Goal: Transaction & Acquisition: Purchase product/service

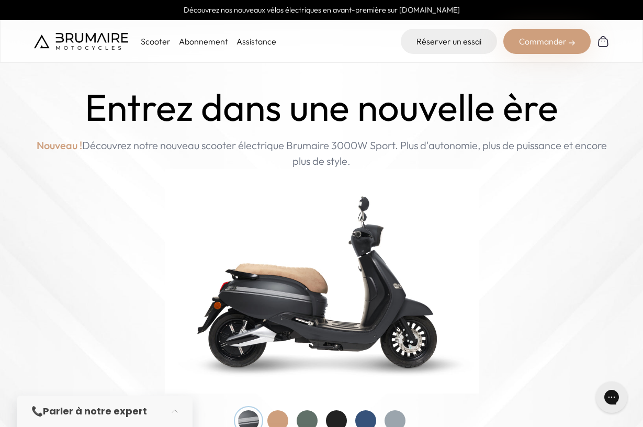
click at [261, 43] on link "Assistance" at bounding box center [256, 41] width 40 height 10
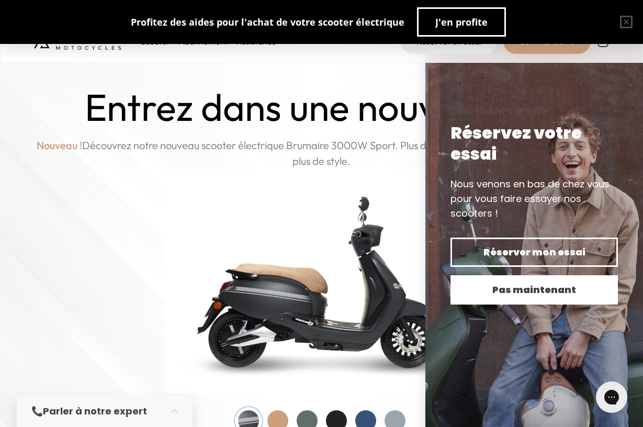
click at [534, 301] on button "Pas maintenant" at bounding box center [533, 289] width 167 height 29
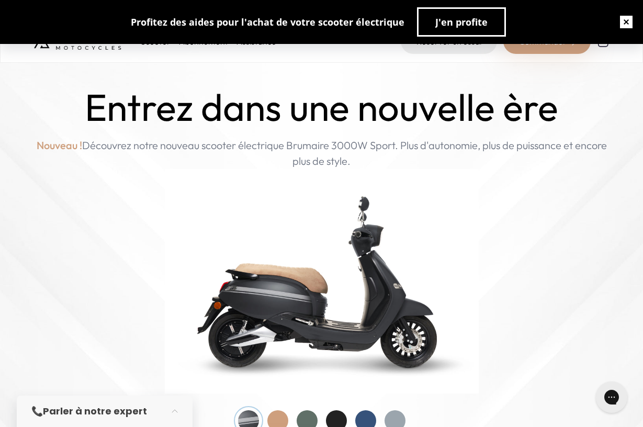
click at [624, 20] on button "button" at bounding box center [625, 21] width 33 height 33
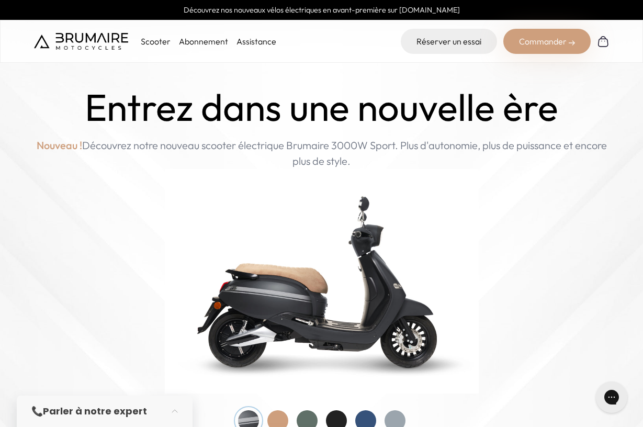
click at [253, 38] on link "Assistance" at bounding box center [256, 41] width 40 height 10
click at [154, 44] on p "Scooter" at bounding box center [156, 41] width 30 height 13
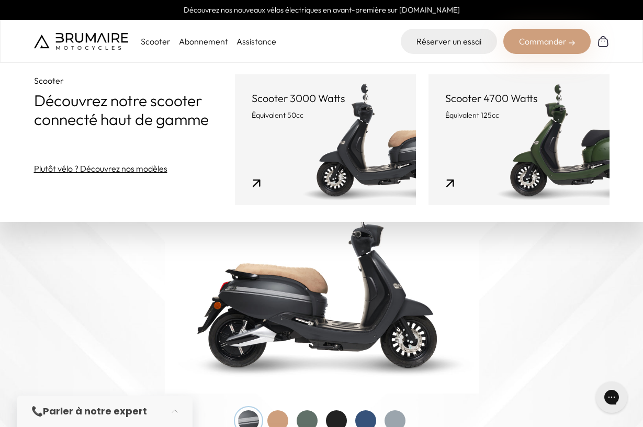
click at [235, 128] on link "Scooter 3000 Watts Équivalent 50cc" at bounding box center [325, 139] width 181 height 131
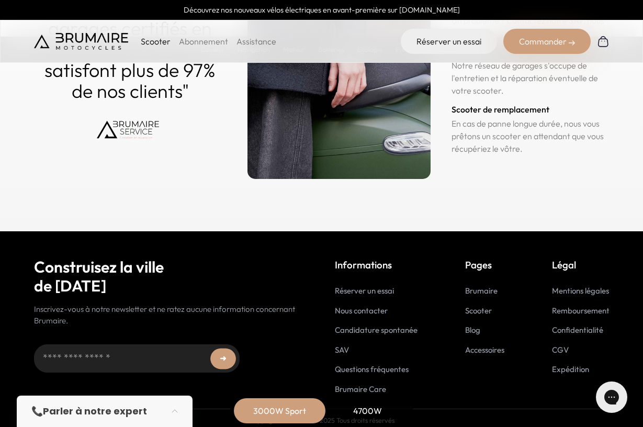
scroll to position [5202, 0]
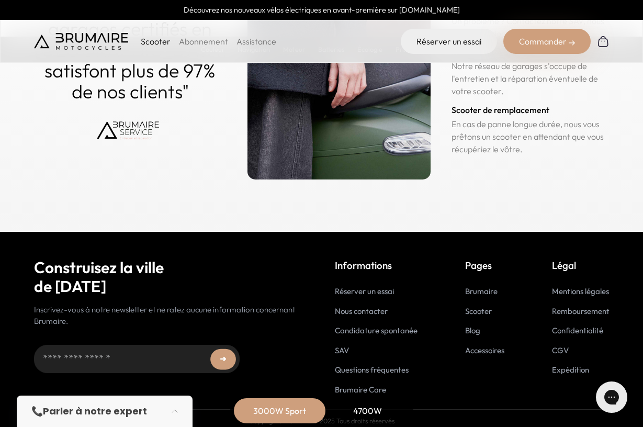
click at [480, 345] on link "Accessoires" at bounding box center [484, 350] width 39 height 10
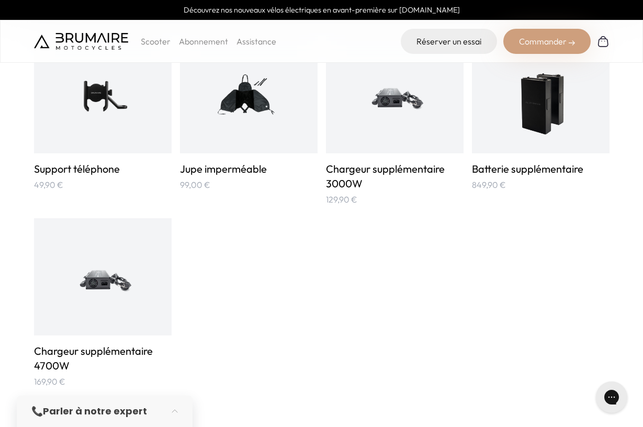
scroll to position [716, 0]
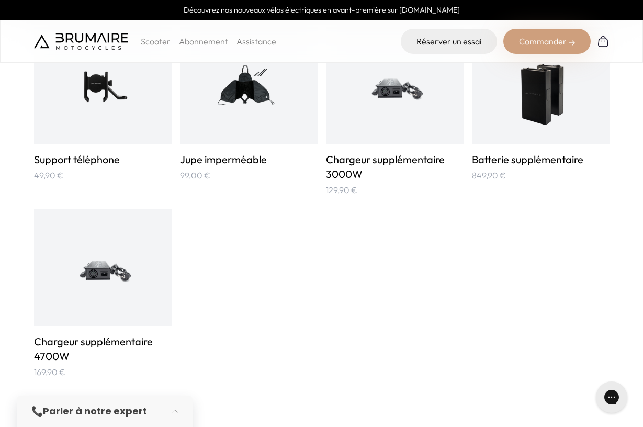
click at [548, 99] on img at bounding box center [540, 85] width 69 height 92
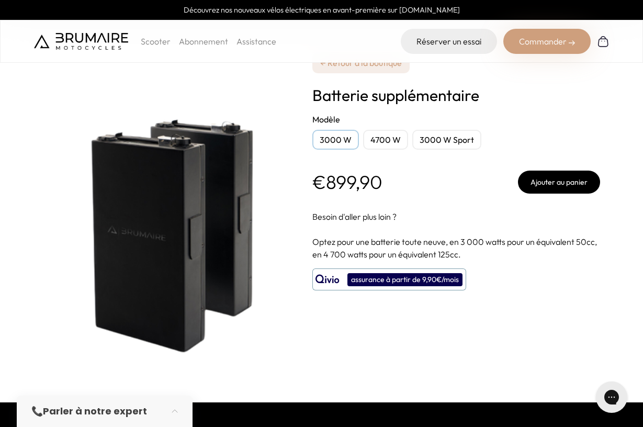
click at [543, 183] on button "Ajouter au panier" at bounding box center [559, 182] width 82 height 23
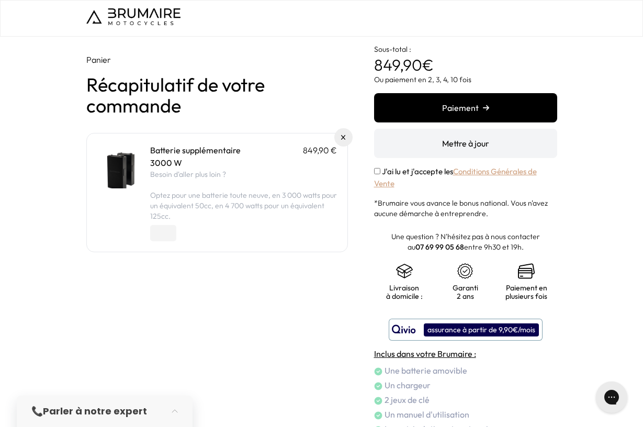
click at [423, 104] on button "Paiement" at bounding box center [465, 107] width 183 height 29
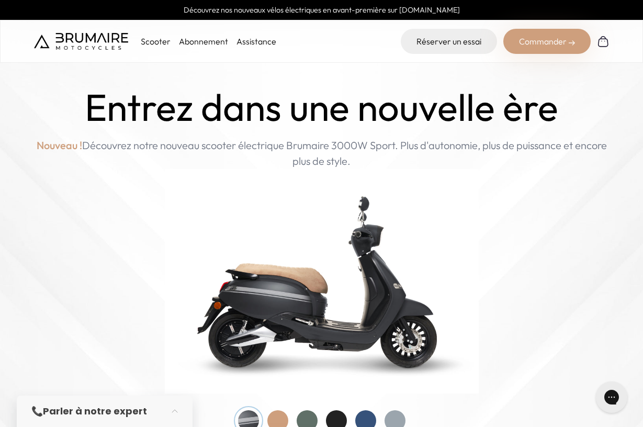
click at [247, 41] on link "Assistance" at bounding box center [256, 41] width 40 height 10
